Goal: Transaction & Acquisition: Purchase product/service

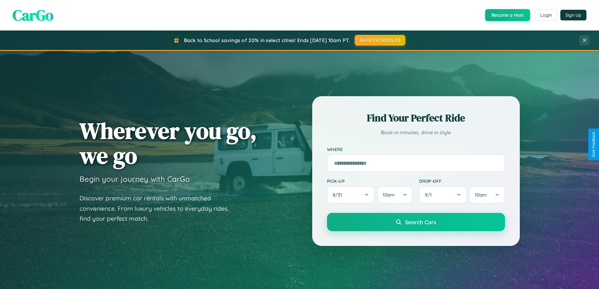
scroll to position [1211, 0]
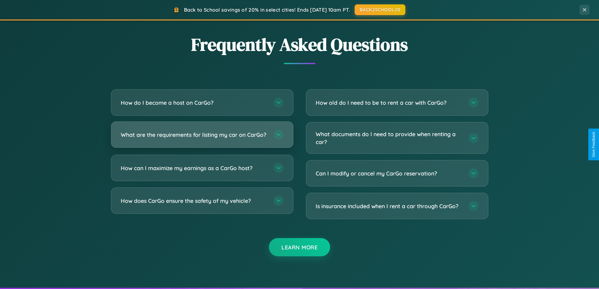
click at [202, 137] on h3 "What are the requirements for listing my car on CarGo?" at bounding box center [194, 135] width 147 height 8
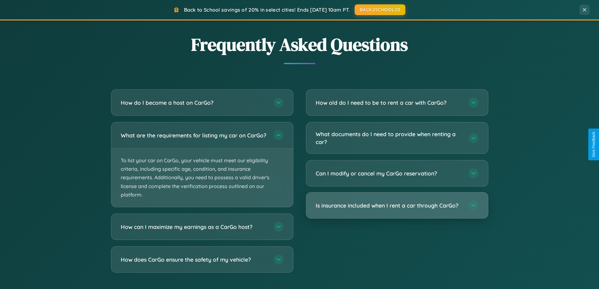
click at [397, 206] on h3 "Is insurance included when I rent a car through CarGo?" at bounding box center [389, 206] width 147 height 8
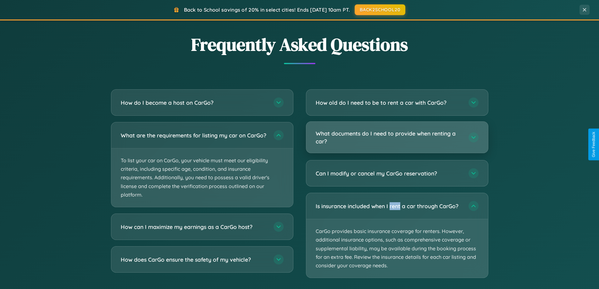
click at [397, 138] on h3 "What documents do I need to provide when renting a car?" at bounding box center [389, 137] width 147 height 15
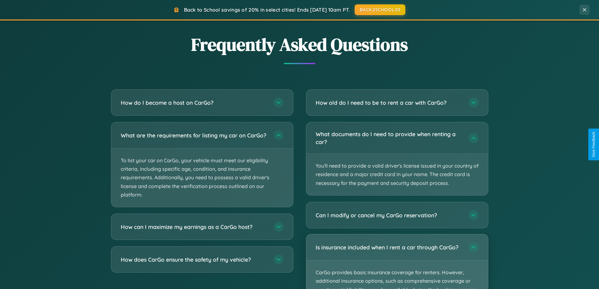
click at [397, 261] on p "CarGo provides basic insurance coverage for renters. However, additional insura…" at bounding box center [397, 289] width 182 height 59
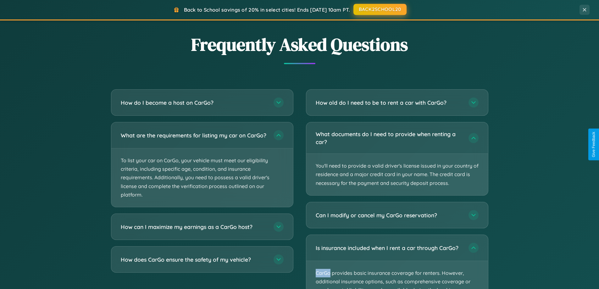
click at [380, 9] on button "BACK2SCHOOL20" at bounding box center [380, 9] width 53 height 11
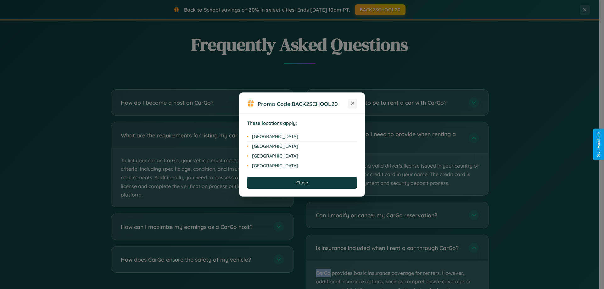
click at [353, 104] on icon at bounding box center [352, 103] width 3 height 3
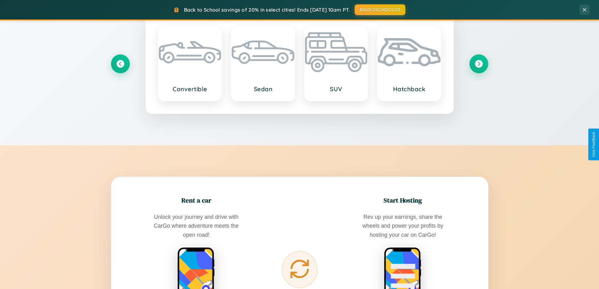
scroll to position [271, 0]
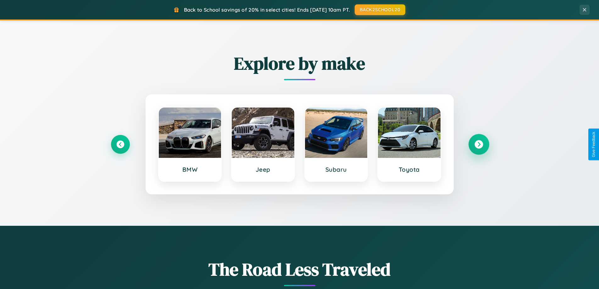
click at [479, 144] on icon at bounding box center [479, 144] width 8 height 8
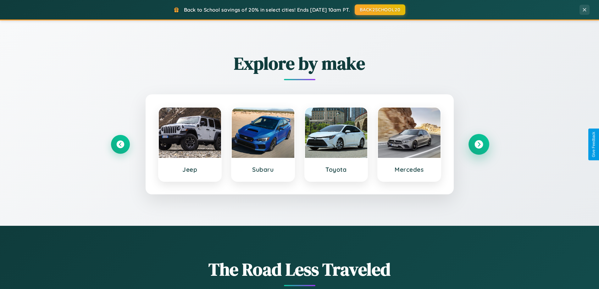
click at [479, 144] on icon at bounding box center [479, 144] width 8 height 8
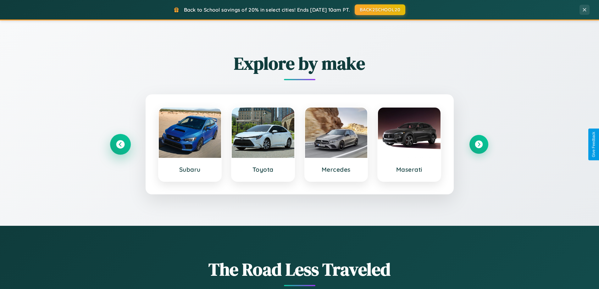
click at [120, 144] on icon at bounding box center [120, 144] width 8 height 8
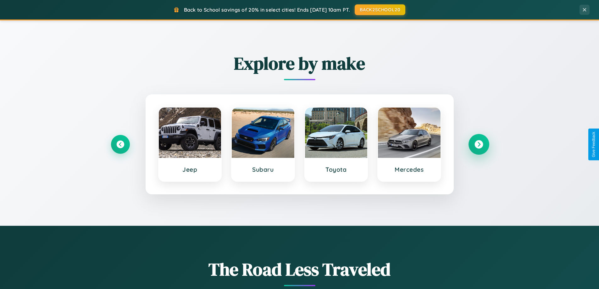
click at [479, 144] on icon at bounding box center [479, 144] width 8 height 8
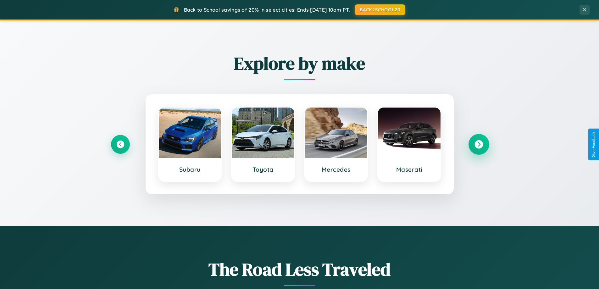
scroll to position [0, 0]
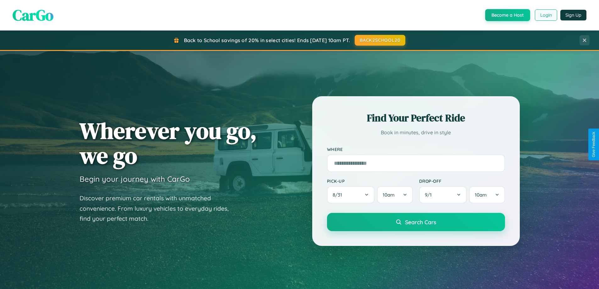
click at [546, 15] on button "Login" at bounding box center [546, 14] width 22 height 11
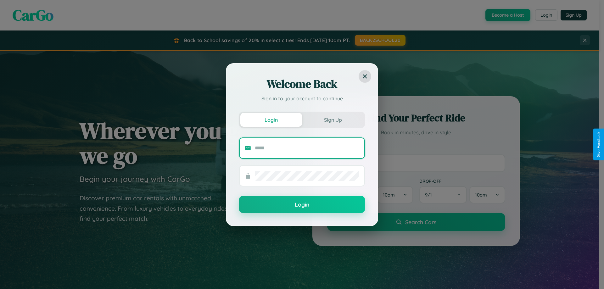
click at [307, 148] on input "text" at bounding box center [307, 148] width 104 height 10
type input "**********"
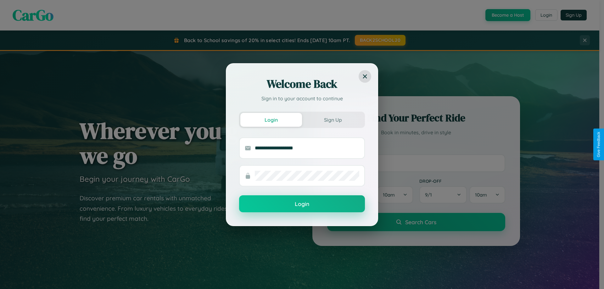
click at [302, 204] on button "Login" at bounding box center [302, 203] width 126 height 17
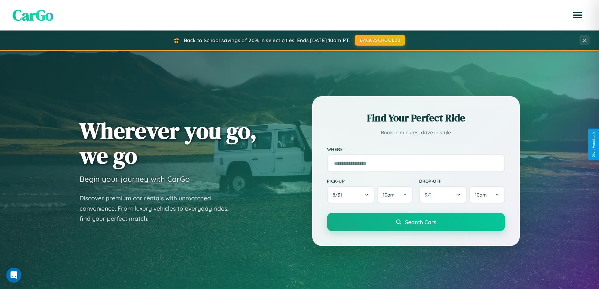
scroll to position [271, 0]
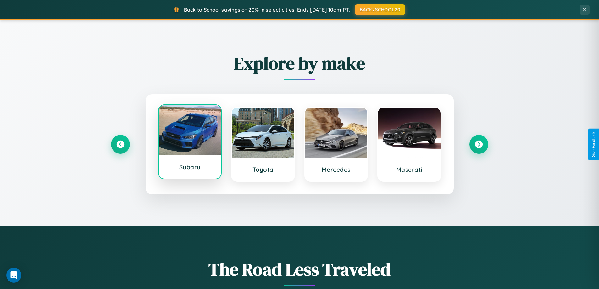
click at [190, 143] on div at bounding box center [190, 130] width 63 height 50
